Goal: Navigation & Orientation: Find specific page/section

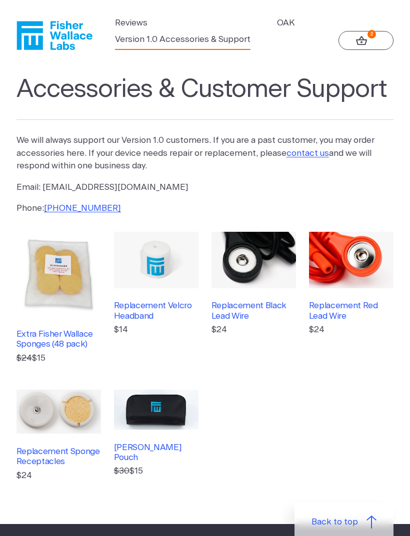
click at [159, 264] on img at bounding box center [156, 260] width 84 height 56
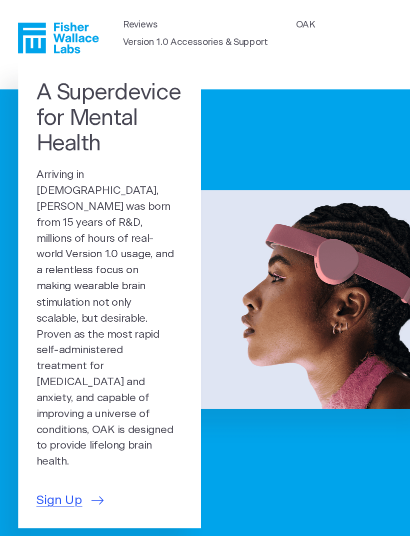
click at [220, 39] on link "Version 1.0 Accessories & Support" at bounding box center [182, 39] width 135 height 13
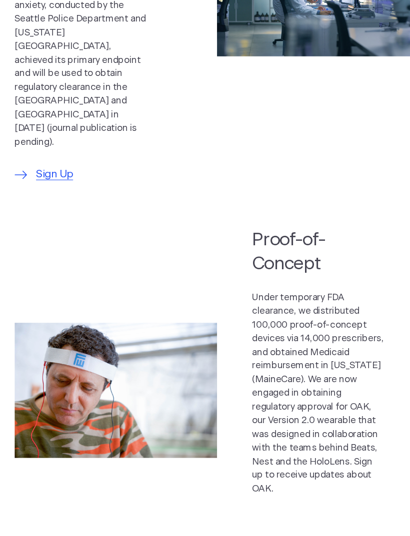
scroll to position [724, 0]
